Goal: Find specific page/section: Find specific page/section

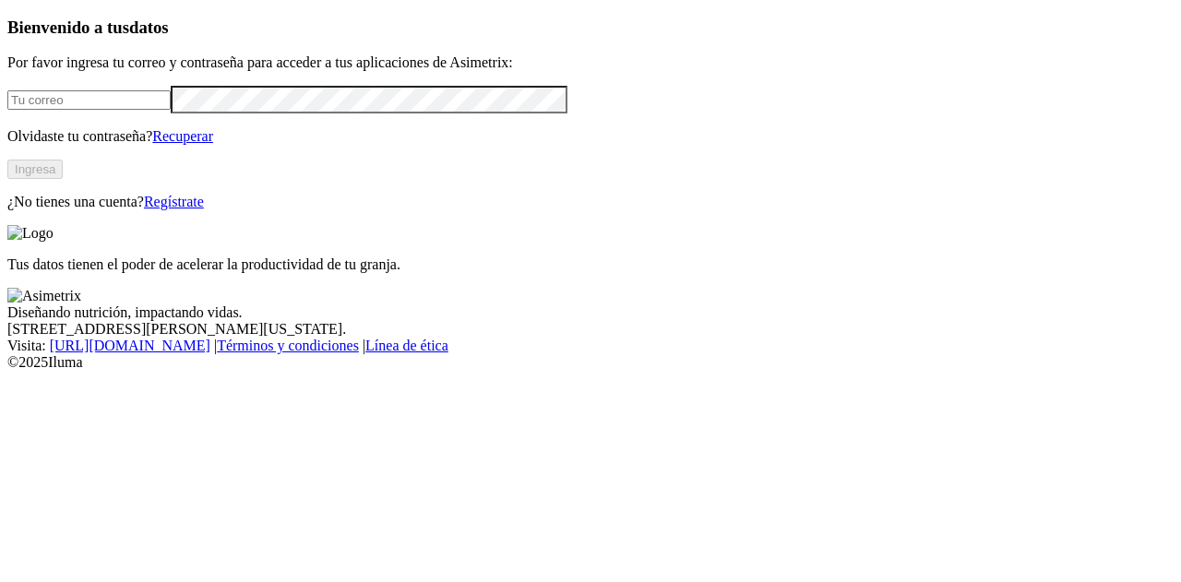
type input "[EMAIL_ADDRESS][DOMAIN_NAME]"
click at [63, 179] on button "Ingresa" at bounding box center [34, 169] width 55 height 19
click at [345, 210] on div "Bienvenido a tus datos Por favor ingresa tu correo y contraseña para acceder a …" at bounding box center [590, 114] width 1166 height 193
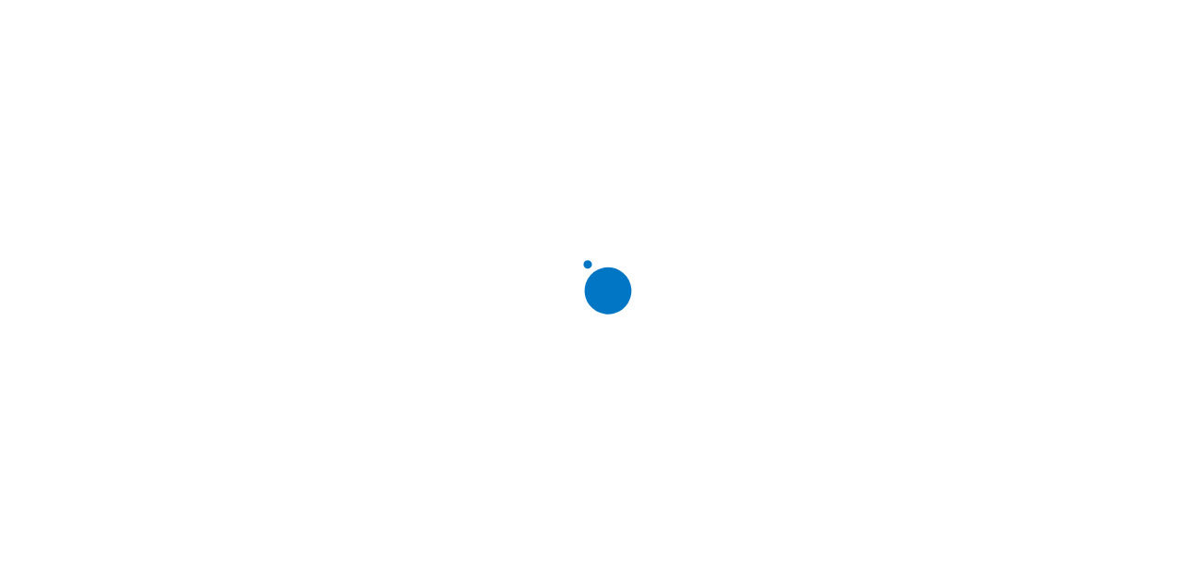
click at [222, 252] on div at bounding box center [597, 291] width 1181 height 582
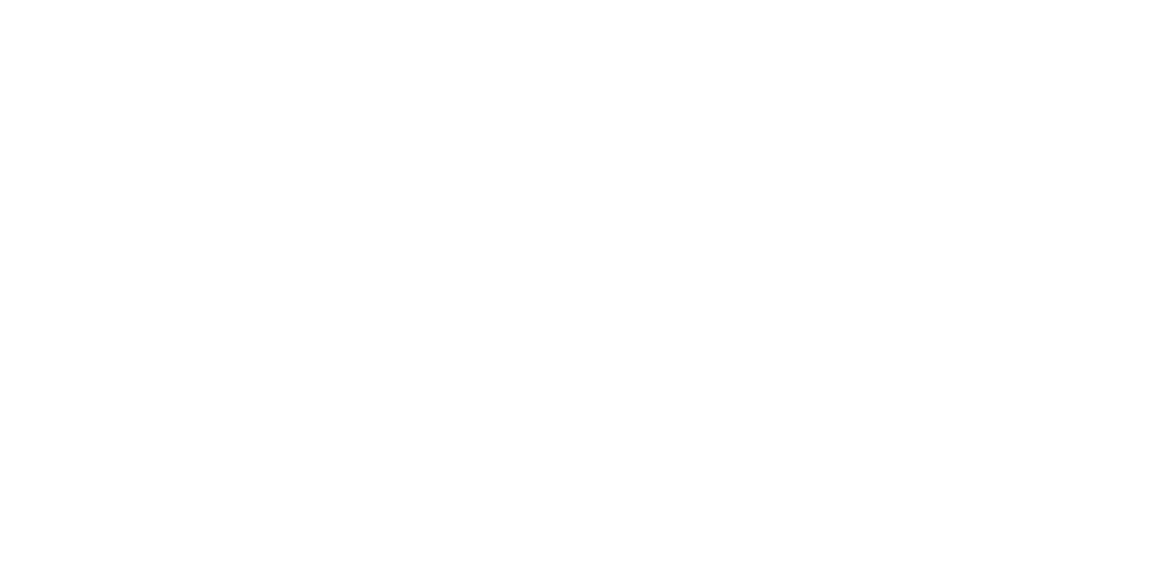
drag, startPoint x: 485, startPoint y: 264, endPoint x: 692, endPoint y: 362, distance: 228.6
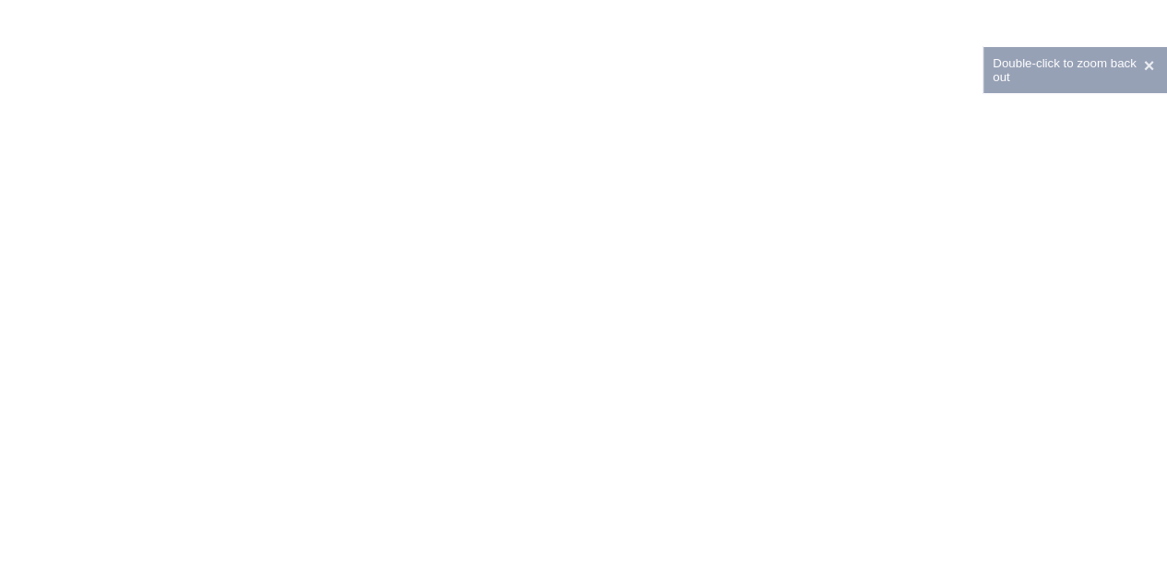
drag, startPoint x: 473, startPoint y: 292, endPoint x: 954, endPoint y: 448, distance: 505.2
drag, startPoint x: 373, startPoint y: 257, endPoint x: 653, endPoint y: 334, distance: 290.7
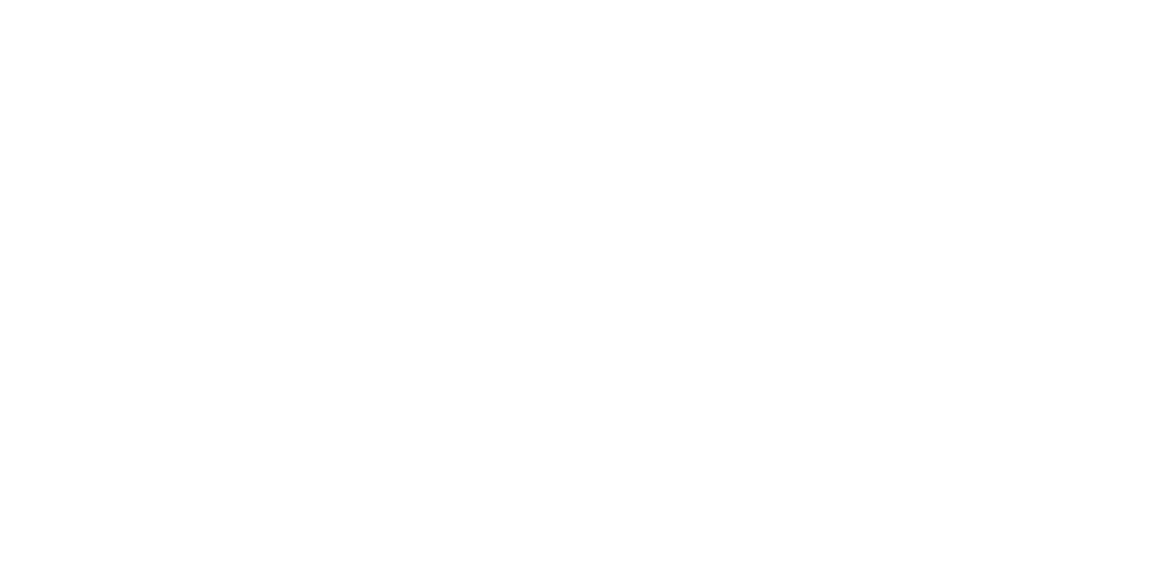
drag, startPoint x: 703, startPoint y: 318, endPoint x: 1044, endPoint y: 445, distance: 363.9
drag, startPoint x: 581, startPoint y: 291, endPoint x: 898, endPoint y: 430, distance: 346.5
drag, startPoint x: 330, startPoint y: 243, endPoint x: 680, endPoint y: 444, distance: 403.3
